Goal: Check status: Check status

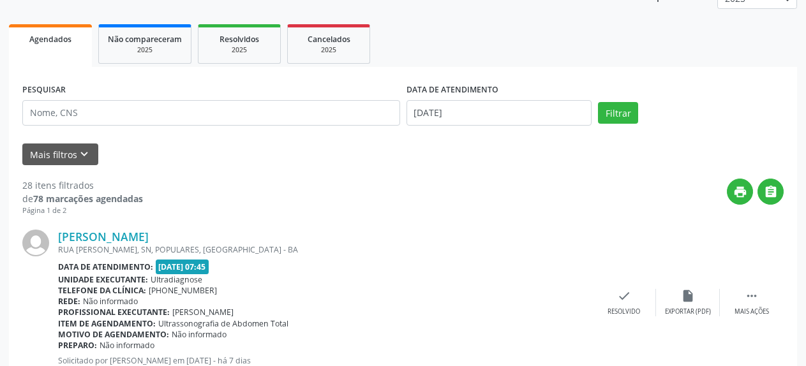
scroll to position [39, 0]
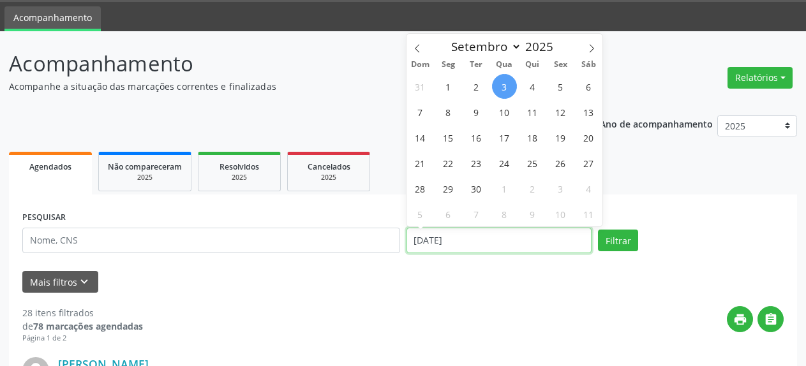
click at [479, 239] on input "[DATE]" at bounding box center [499, 241] width 186 height 26
click at [446, 114] on span "8" at bounding box center [448, 112] width 25 height 25
type input "[DATE]"
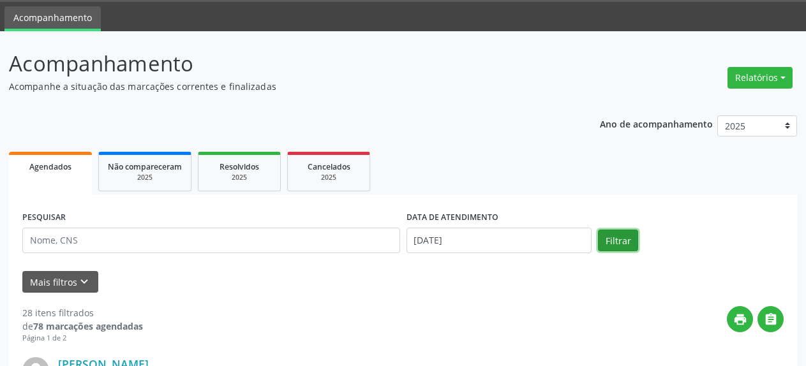
click at [614, 242] on button "Filtrar" at bounding box center [618, 241] width 40 height 22
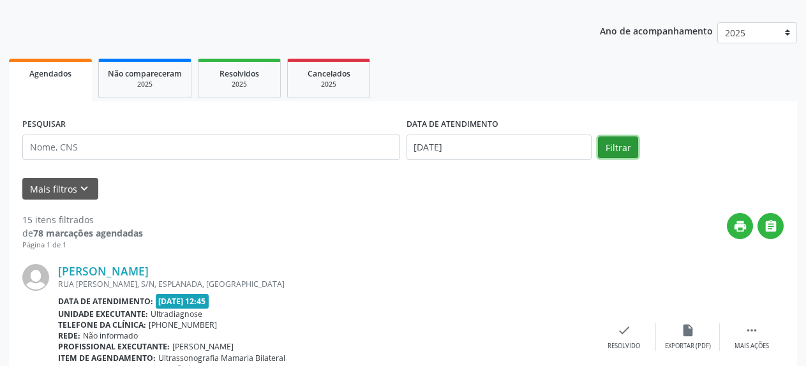
scroll to position [38, 0]
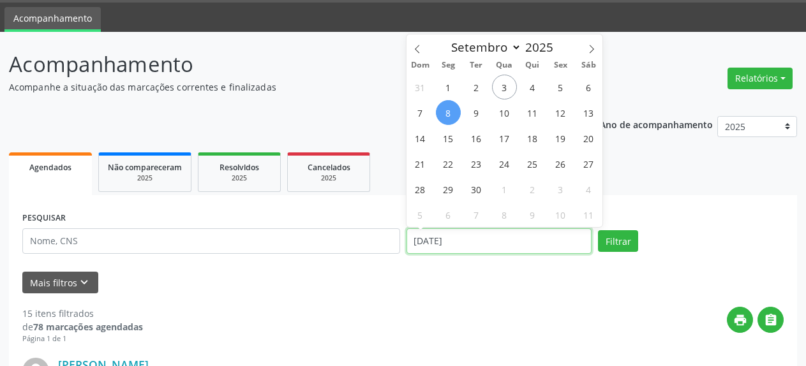
click at [448, 249] on input "[DATE]" at bounding box center [499, 241] width 186 height 26
click at [504, 110] on span "10" at bounding box center [504, 112] width 25 height 25
type input "[DATE]"
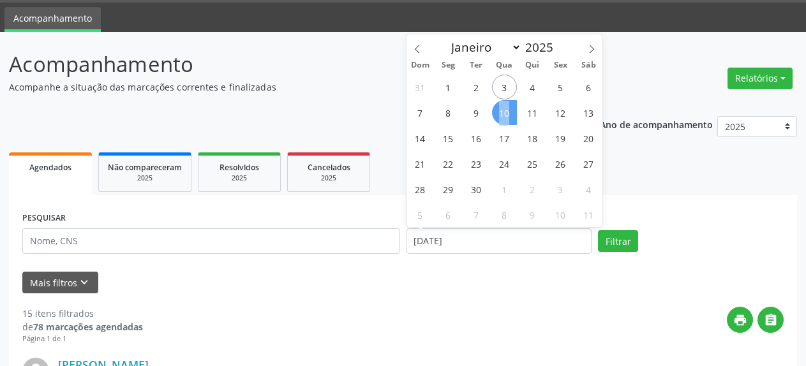
click at [504, 110] on span "10" at bounding box center [504, 112] width 25 height 25
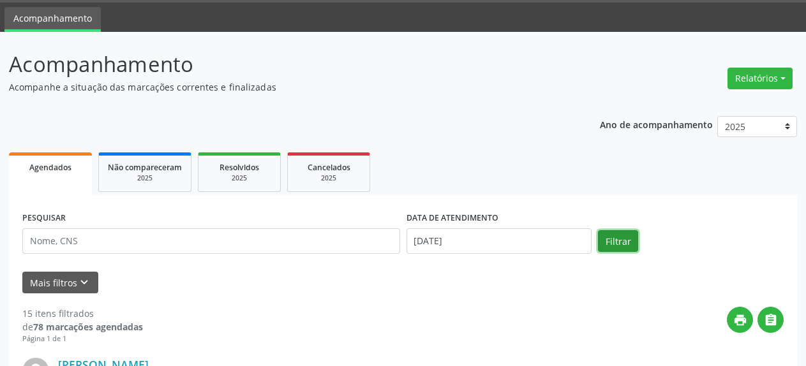
click at [616, 248] on button "Filtrar" at bounding box center [618, 241] width 40 height 22
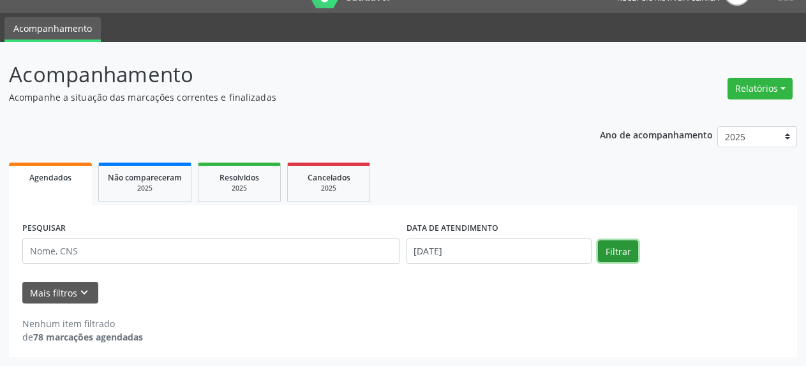
scroll to position [28, 0]
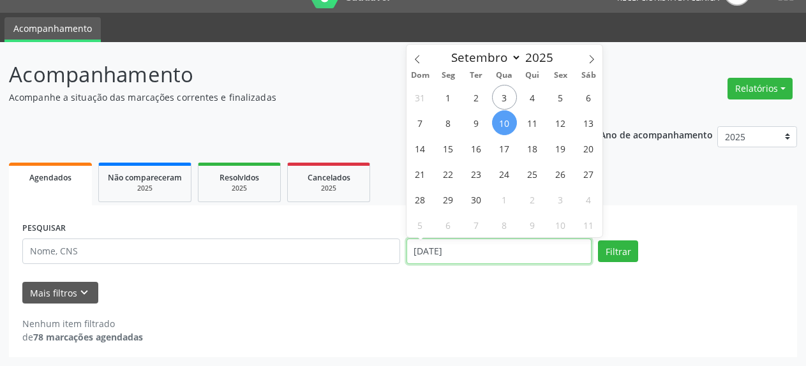
click at [416, 257] on input "[DATE]" at bounding box center [499, 252] width 186 height 26
click at [564, 105] on span "5" at bounding box center [560, 97] width 25 height 25
type input "05/09/2025"
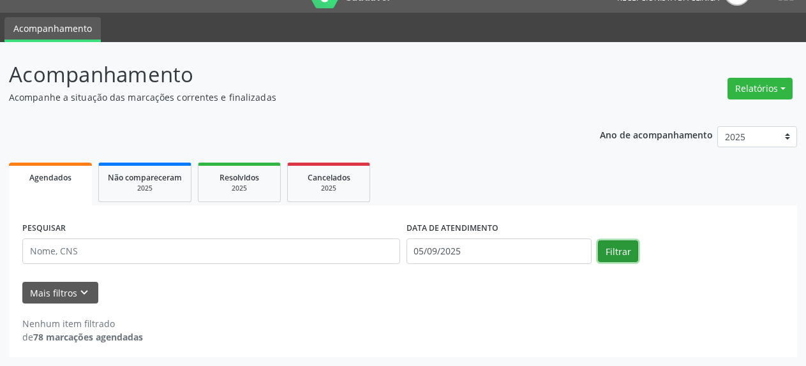
click at [617, 256] on button "Filtrar" at bounding box center [618, 252] width 40 height 22
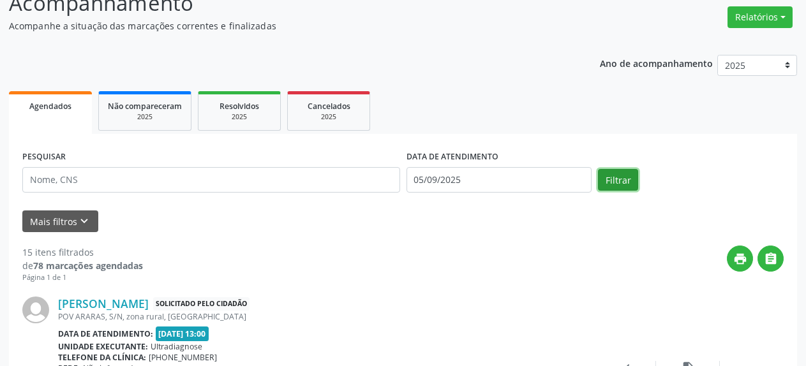
scroll to position [88, 0]
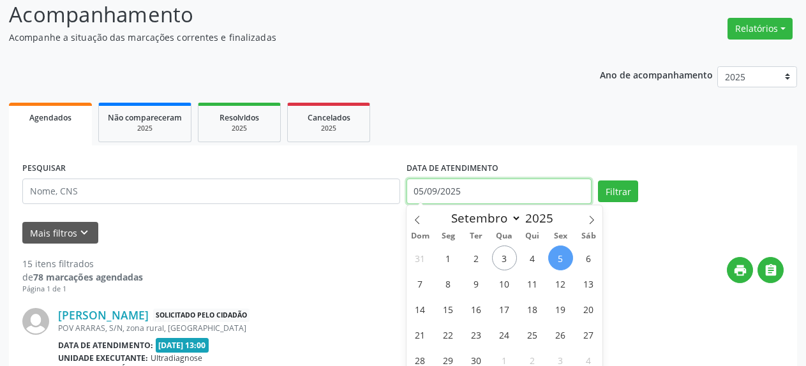
click at [430, 198] on input "05/09/2025" at bounding box center [499, 192] width 186 height 26
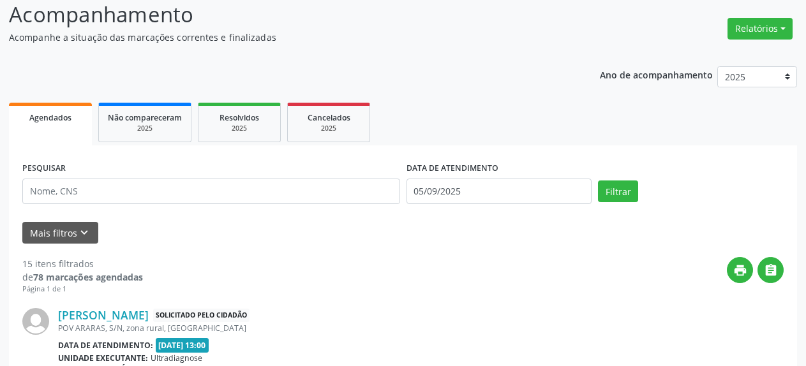
click at [341, 276] on div "print " at bounding box center [463, 276] width 641 height 38
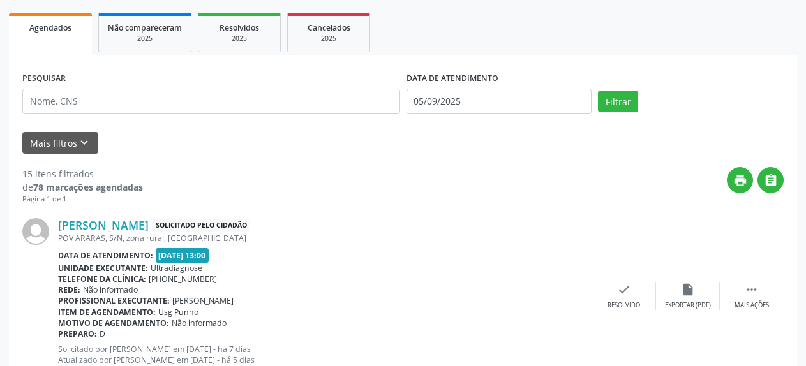
scroll to position [218, 0]
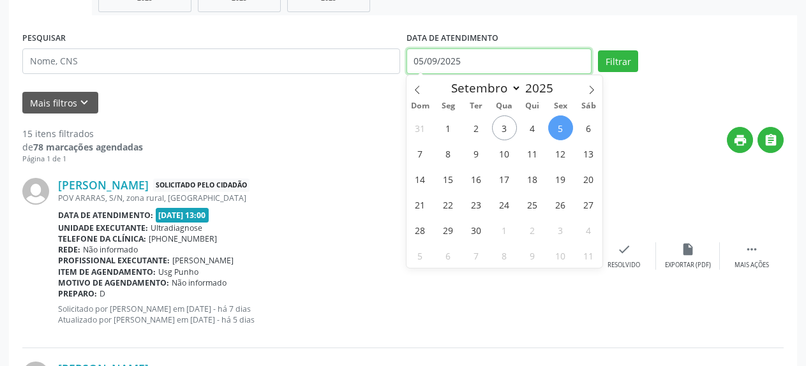
click at [423, 61] on input "05/09/2025" at bounding box center [499, 61] width 186 height 26
click at [500, 127] on span "3" at bounding box center [504, 127] width 25 height 25
type input "[DATE]"
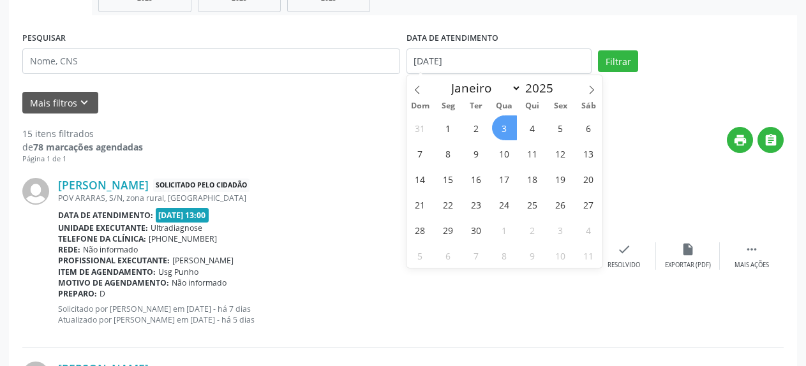
click at [500, 127] on span "3" at bounding box center [504, 127] width 25 height 25
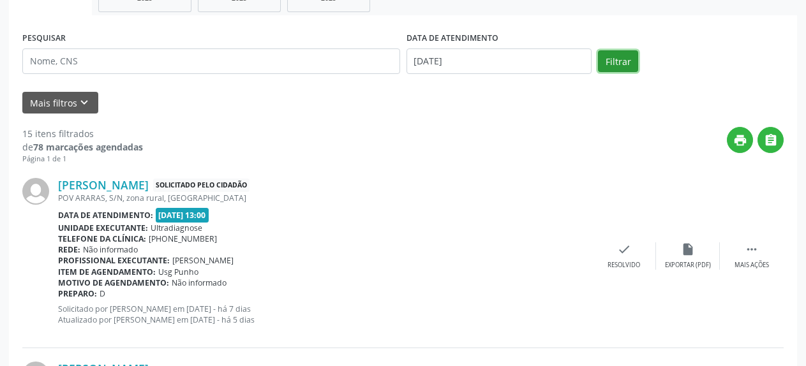
click at [607, 63] on button "Filtrar" at bounding box center [618, 61] width 40 height 22
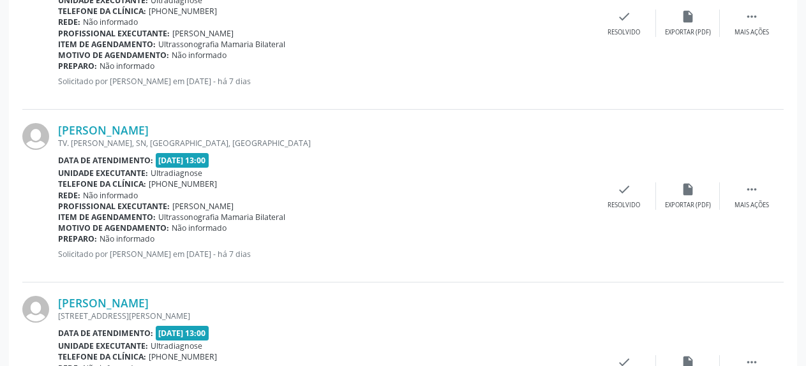
scroll to position [2433, 0]
